Goal: Transaction & Acquisition: Purchase product/service

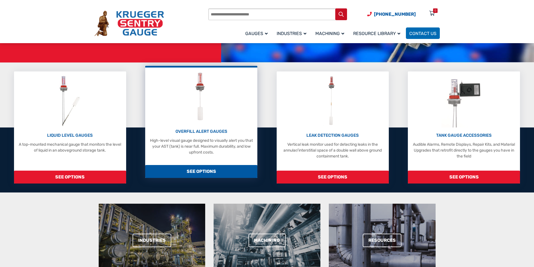
scroll to position [112, 0]
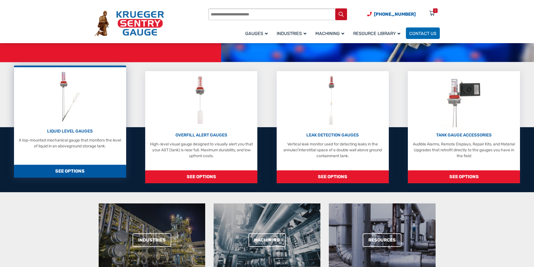
click at [70, 133] on p "LIQUID LEVEL GAUGES" at bounding box center [70, 131] width 107 height 6
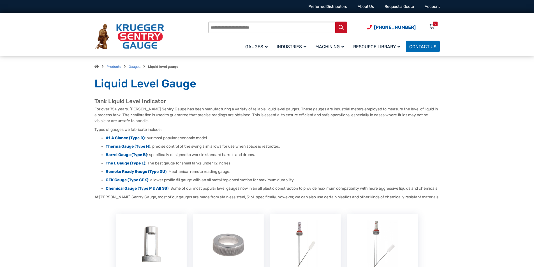
click at [125, 148] on strong "Therma Gauge (Type H" at bounding box center [127, 146] width 43 height 5
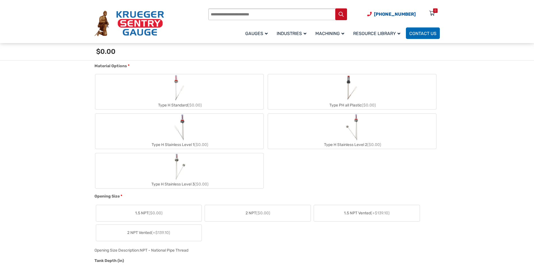
scroll to position [224, 0]
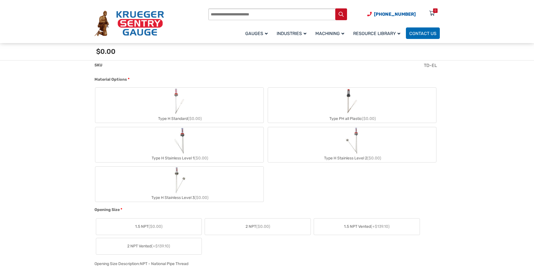
click at [174, 120] on div "Type H Standard ($0.00)" at bounding box center [179, 119] width 168 height 8
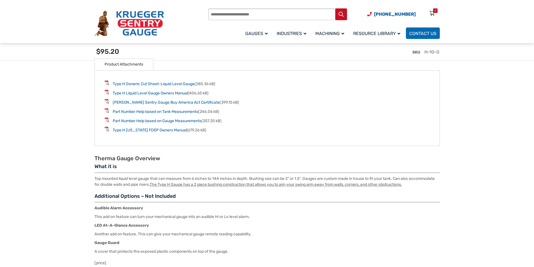
scroll to position [898, 0]
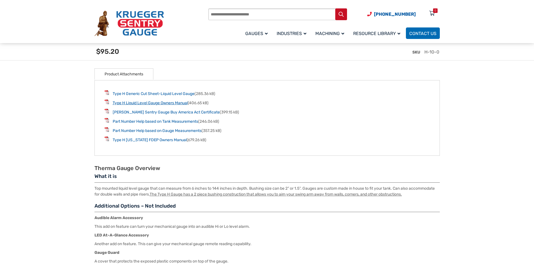
click at [159, 105] on link "Type H Liquid Level Gauge Owners Manual" at bounding box center [150, 103] width 75 height 5
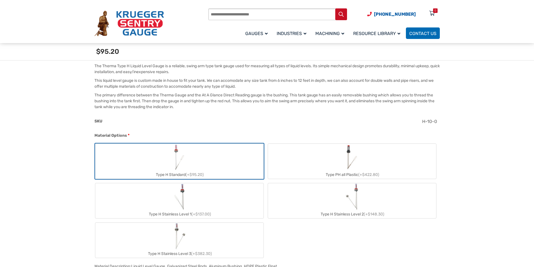
scroll to position [196, 0]
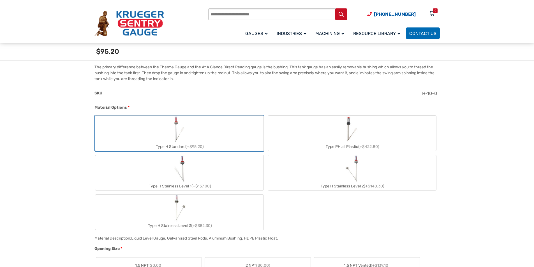
click at [188, 182] on label "Type H Stainless Level 1 (+$137.00)" at bounding box center [179, 172] width 168 height 35
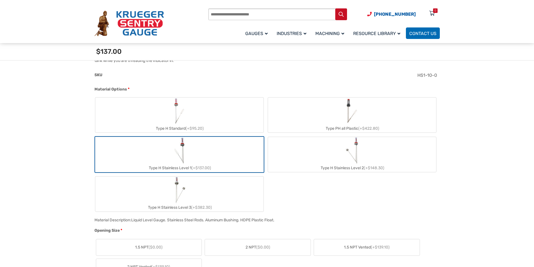
scroll to position [224, 0]
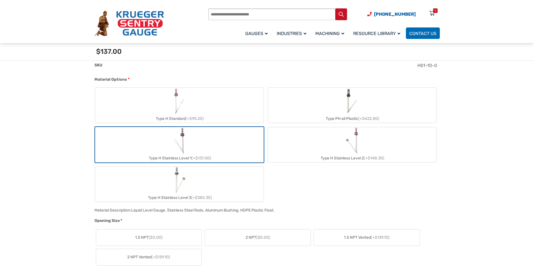
click at [172, 104] on img "Type H Standard" at bounding box center [179, 101] width 15 height 27
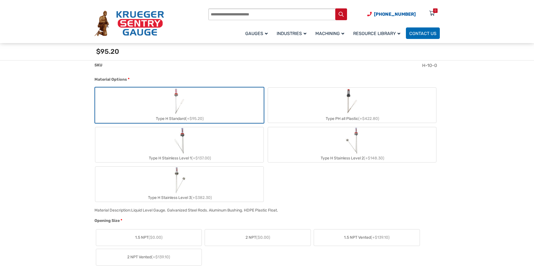
click at [178, 182] on img "Type H Stainless Level 3" at bounding box center [179, 180] width 13 height 27
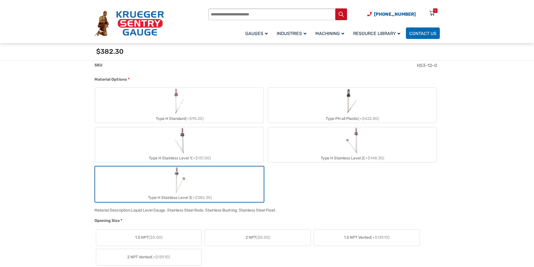
click at [180, 107] on img "Type H Standard" at bounding box center [179, 101] width 15 height 27
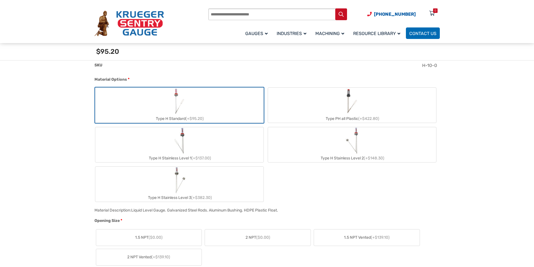
click at [310, 102] on label "Type PH all Plastic (+$422.80)" at bounding box center [352, 105] width 168 height 35
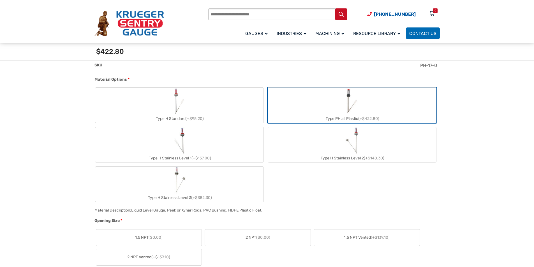
click at [229, 115] on div "Type H Standard (+$95.20)" at bounding box center [179, 119] width 168 height 8
type input "**"
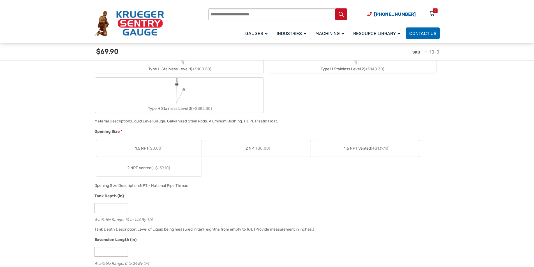
scroll to position [309, 0]
